Goal: Find specific page/section: Find specific page/section

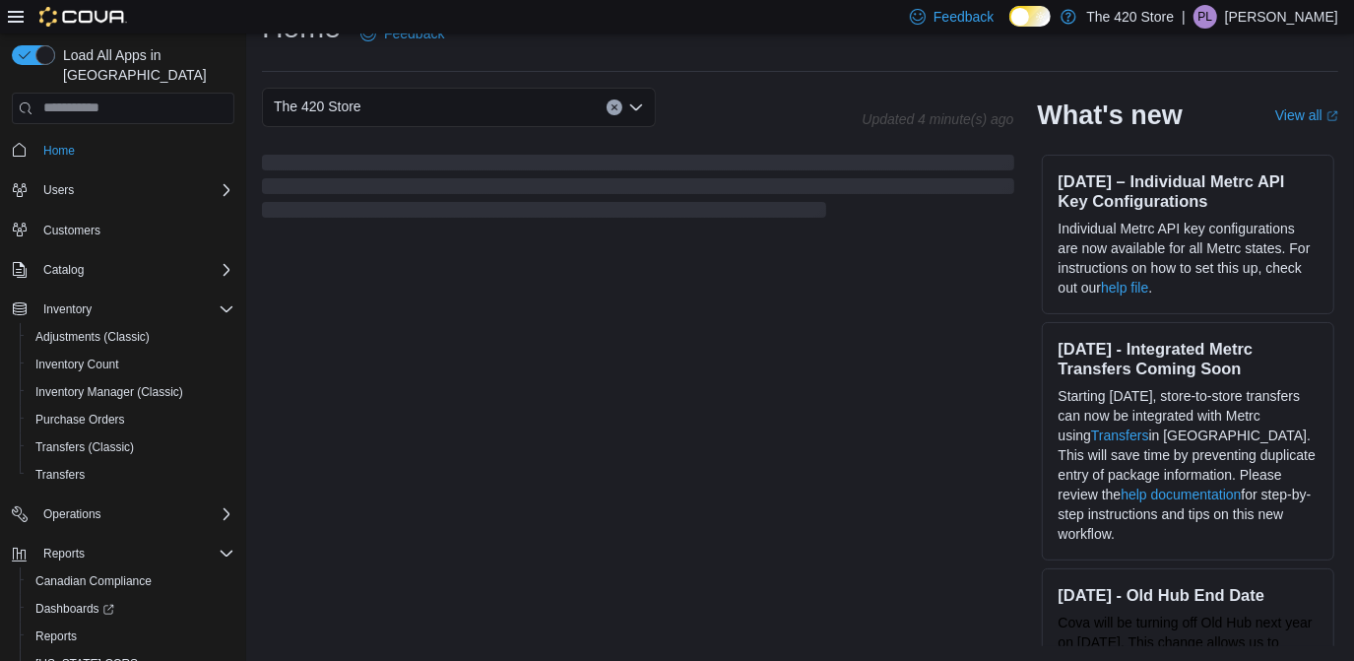
scroll to position [556, 0]
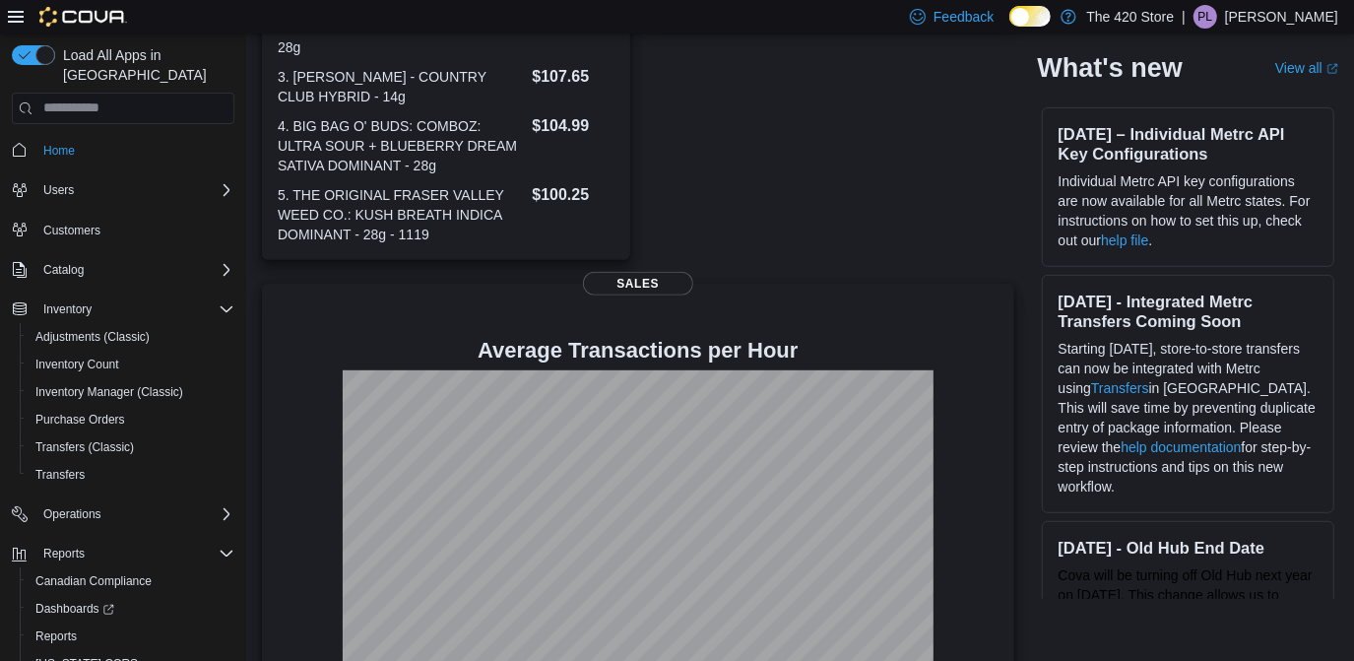
click at [897, 253] on div "Top Brand Sales [DATE] 1. Pure Sunfarms $124.68 2. Spinach $43.78 Sales" at bounding box center [830, 74] width 368 height 372
click at [122, 384] on span "Inventory Manager (Classic)" at bounding box center [109, 392] width 148 height 16
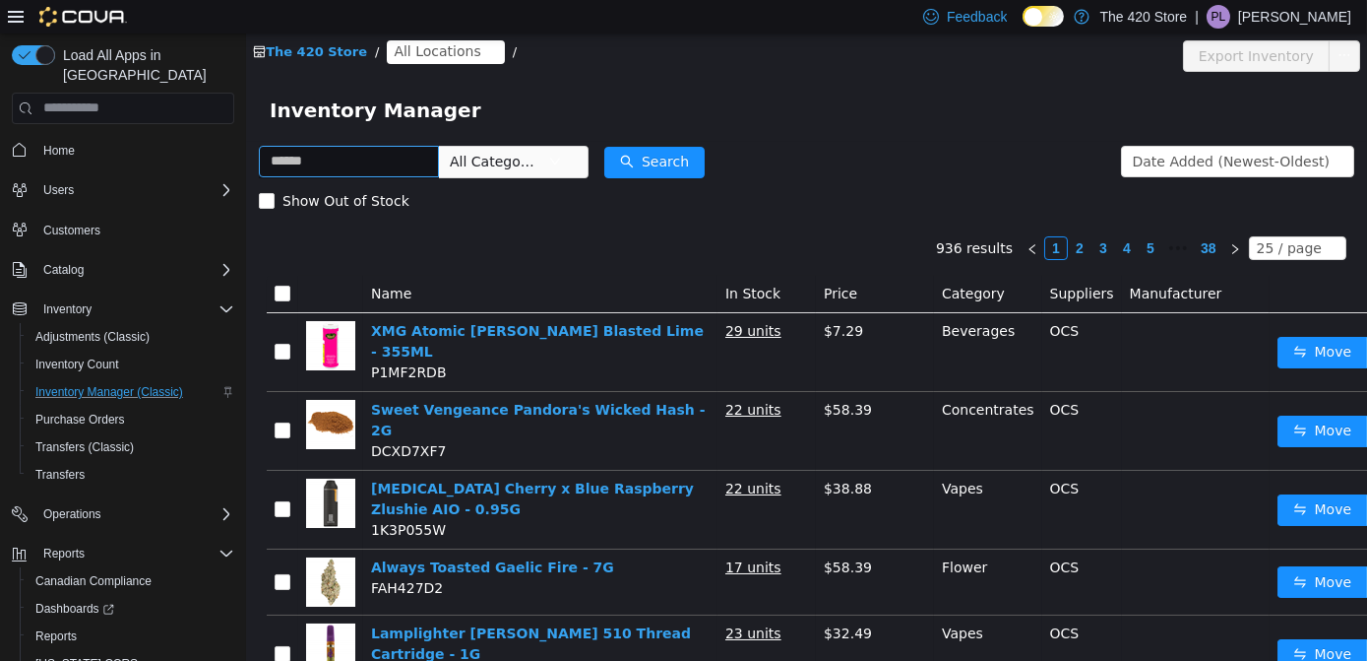
click at [343, 163] on input "text" at bounding box center [348, 161] width 180 height 32
